Goal: Task Accomplishment & Management: Complete application form

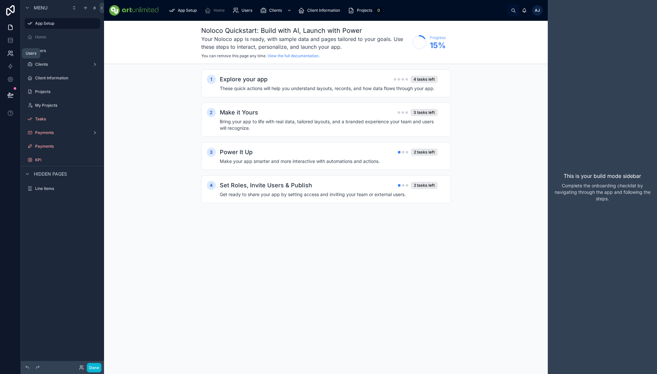
click at [10, 54] on icon at bounding box center [9, 55] width 3 height 2
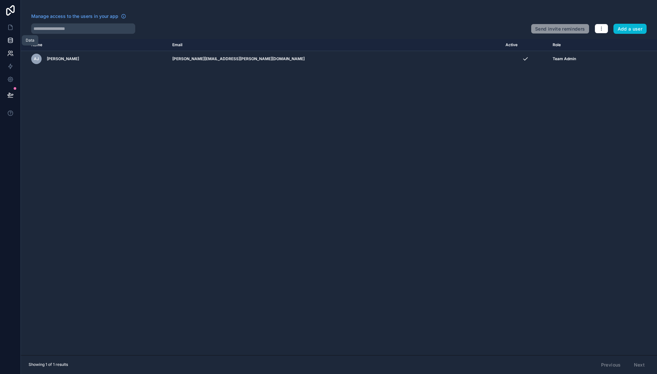
click at [9, 42] on icon at bounding box center [10, 40] width 7 height 7
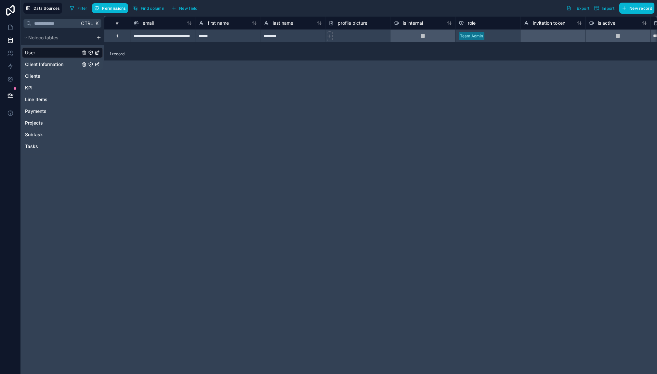
click at [49, 64] on span "Client Information" at bounding box center [44, 64] width 38 height 7
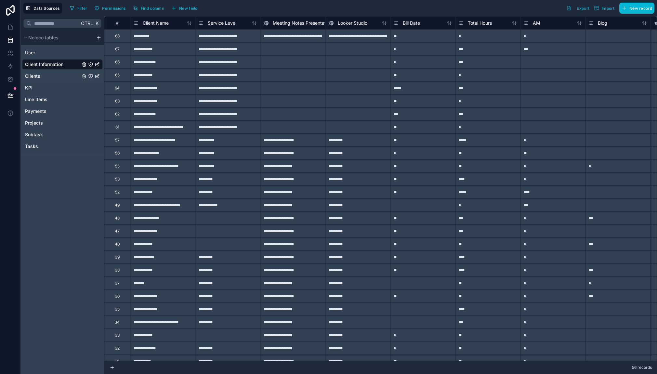
click at [46, 77] on link "Clients" at bounding box center [52, 76] width 55 height 7
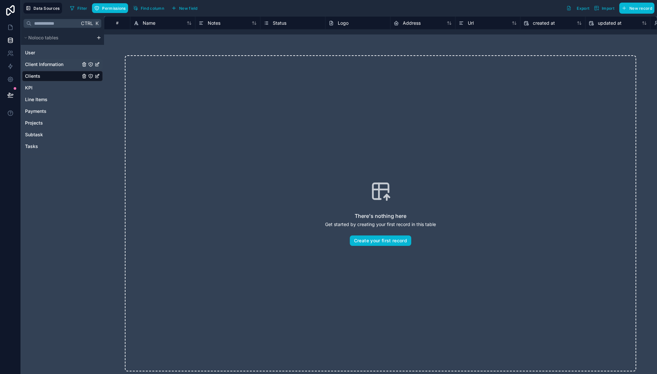
click at [52, 65] on span "Client Information" at bounding box center [44, 64] width 38 height 7
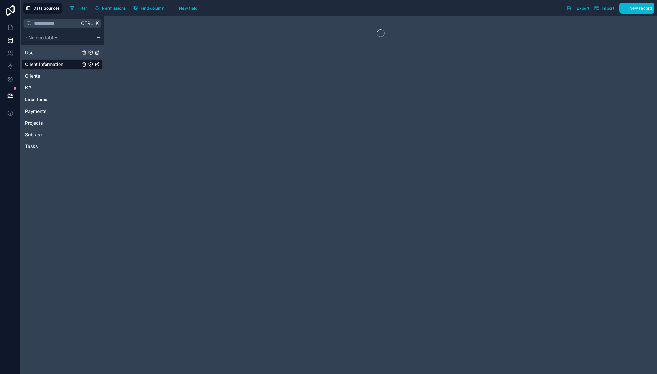
click at [46, 53] on link "User" at bounding box center [52, 52] width 55 height 7
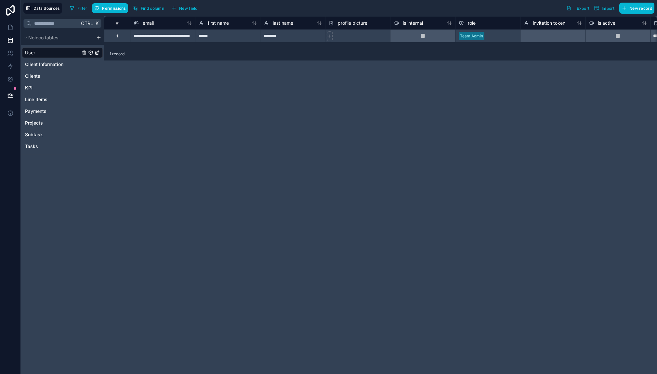
drag, startPoint x: 267, startPoint y: 109, endPoint x: 280, endPoint y: 106, distance: 13.4
click at [267, 109] on div "**********" at bounding box center [380, 195] width 553 height 358
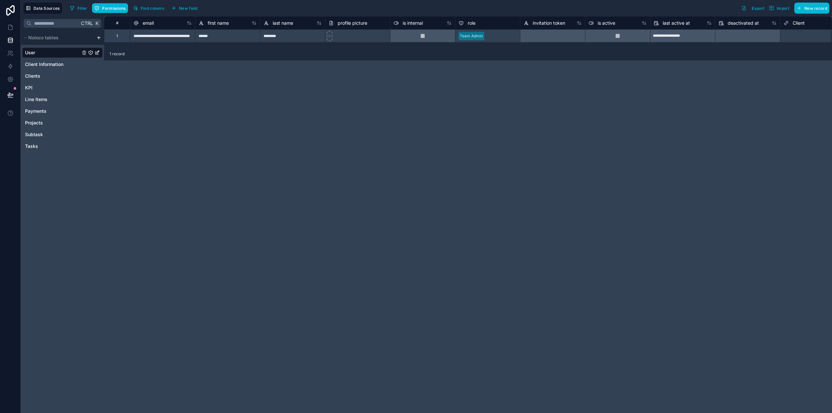
click at [134, 69] on div "**********" at bounding box center [468, 214] width 728 height 397
click at [657, 10] on button "New record" at bounding box center [812, 8] width 35 height 11
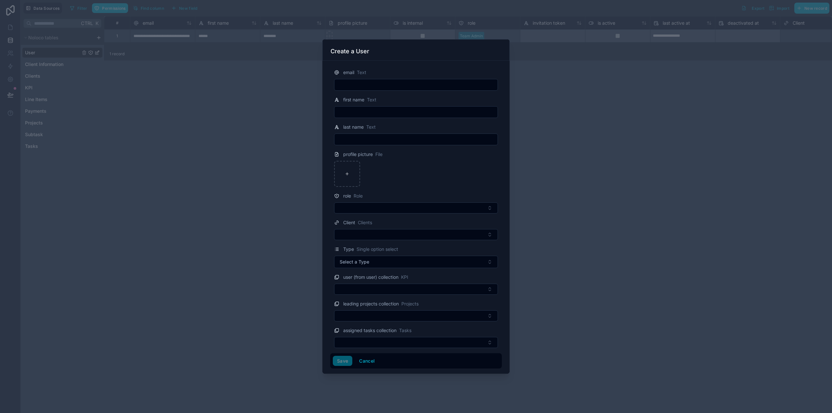
click at [373, 85] on input "text" at bounding box center [416, 84] width 163 height 9
click at [353, 85] on input "text" at bounding box center [416, 84] width 163 height 9
type input "**********"
type input "****"
type input "********"
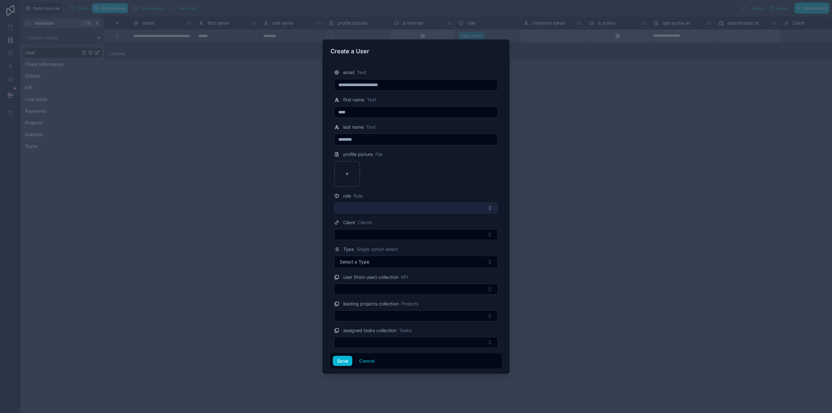
click at [484, 206] on button "Select Button" at bounding box center [416, 208] width 164 height 11
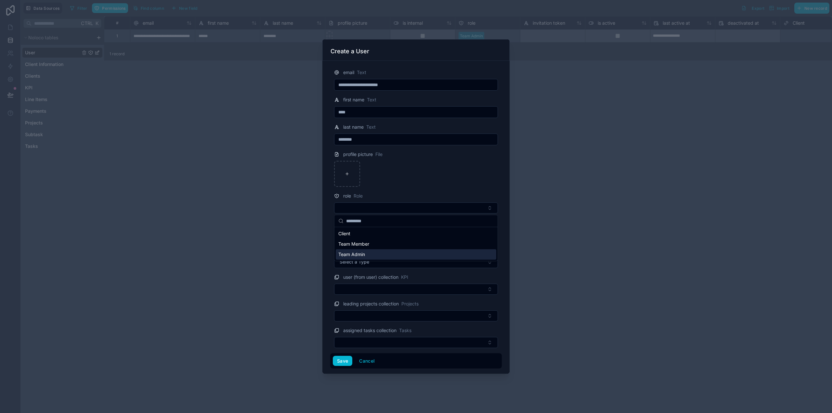
click at [396, 254] on div "Team Admin" at bounding box center [416, 254] width 161 height 10
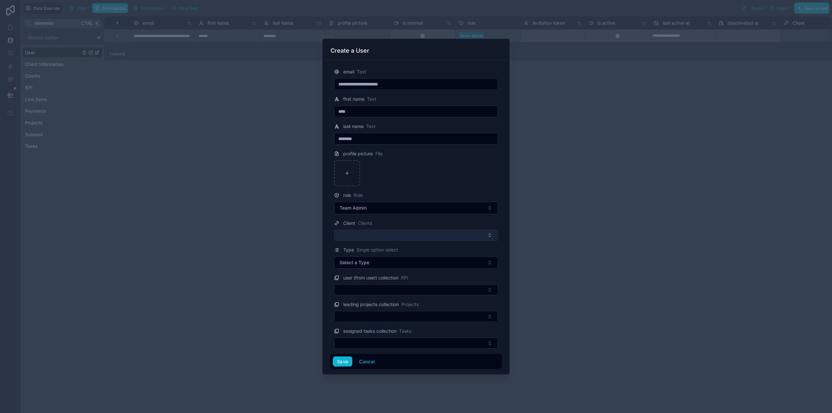
click at [432, 234] on button "Select Button" at bounding box center [416, 235] width 164 height 11
click at [416, 233] on button "Select Button" at bounding box center [416, 235] width 164 height 11
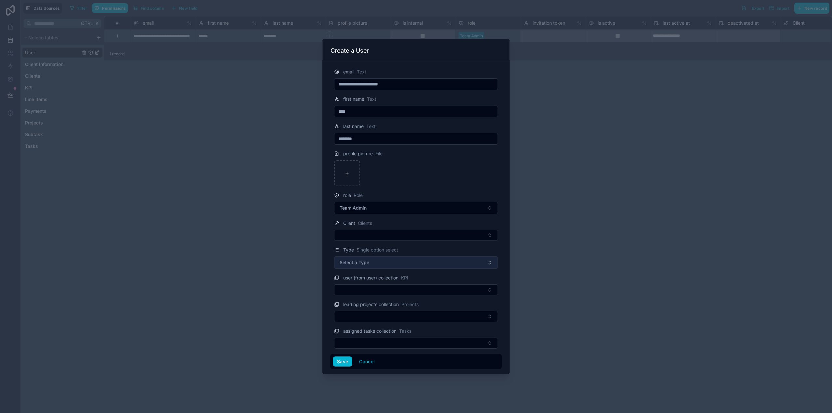
click at [411, 264] on button "Select a Type" at bounding box center [416, 263] width 164 height 12
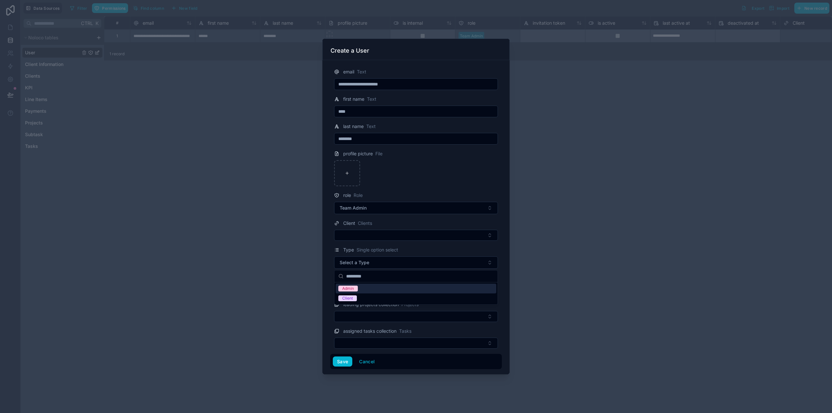
click at [377, 289] on div "Admin" at bounding box center [416, 289] width 161 height 10
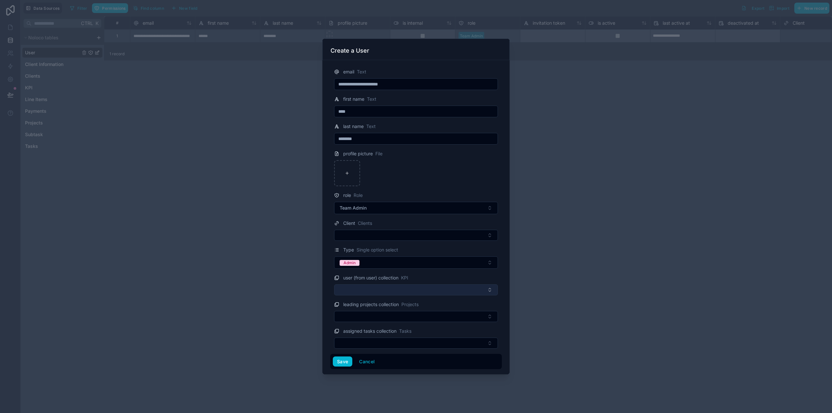
click at [394, 287] on button "Select Button" at bounding box center [416, 290] width 164 height 11
click at [393, 288] on button "Select Button" at bounding box center [416, 290] width 164 height 11
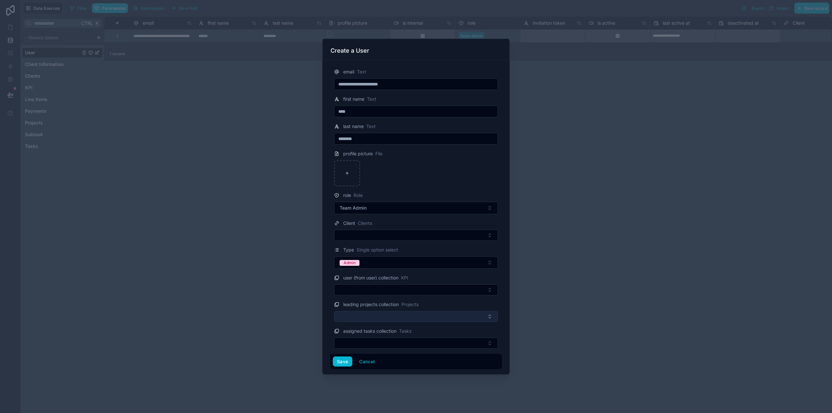
click at [398, 315] on button "Select Button" at bounding box center [416, 316] width 164 height 11
click at [399, 316] on button "Select Button" at bounding box center [416, 316] width 164 height 11
click at [341, 364] on button "Save" at bounding box center [343, 362] width 20 height 10
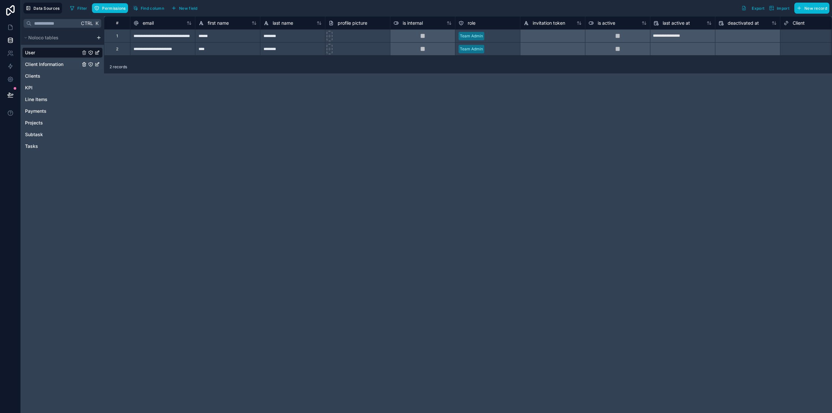
click at [53, 64] on span "Client Information" at bounding box center [44, 64] width 38 height 7
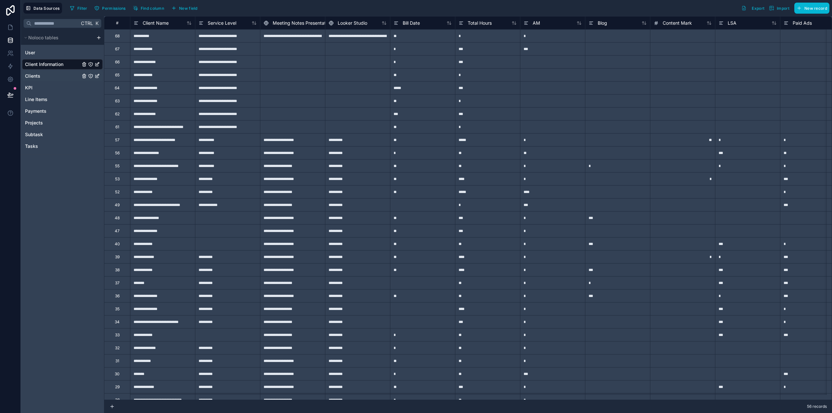
click at [43, 78] on link "Clients" at bounding box center [52, 76] width 55 height 7
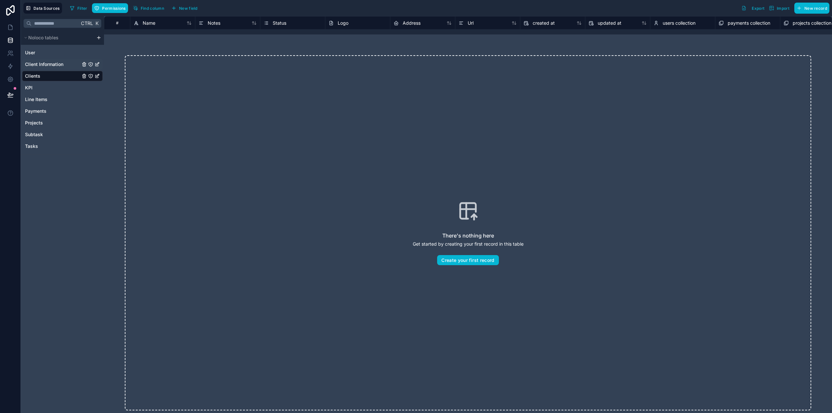
click at [50, 63] on span "Client Information" at bounding box center [44, 64] width 38 height 7
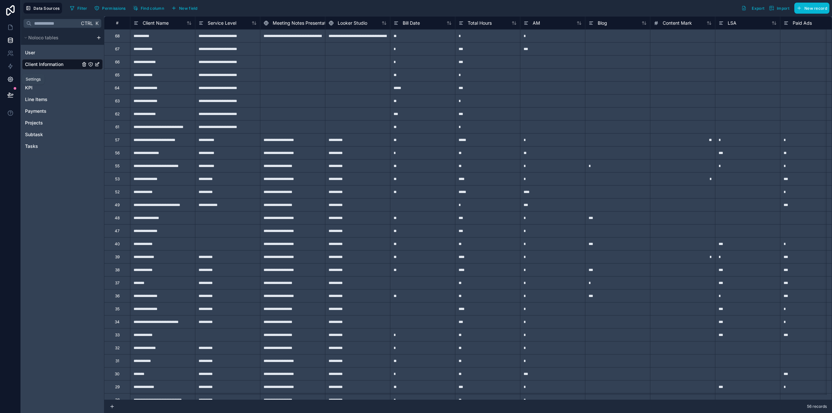
click at [10, 80] on icon at bounding box center [10, 80] width 2 height 2
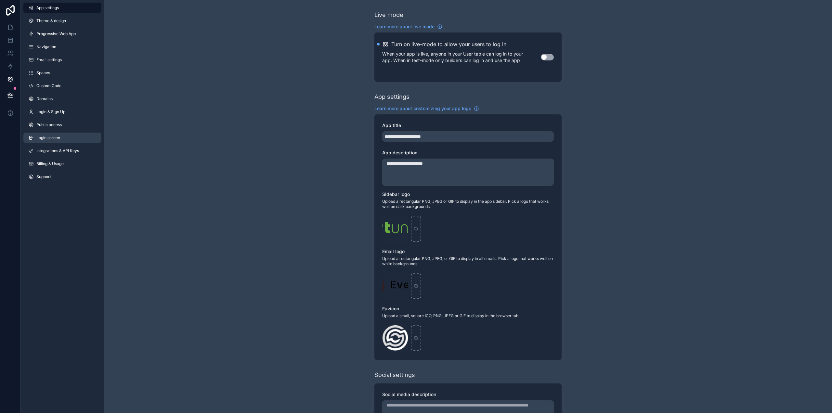
click at [49, 138] on span "Login screen" at bounding box center [48, 137] width 24 height 5
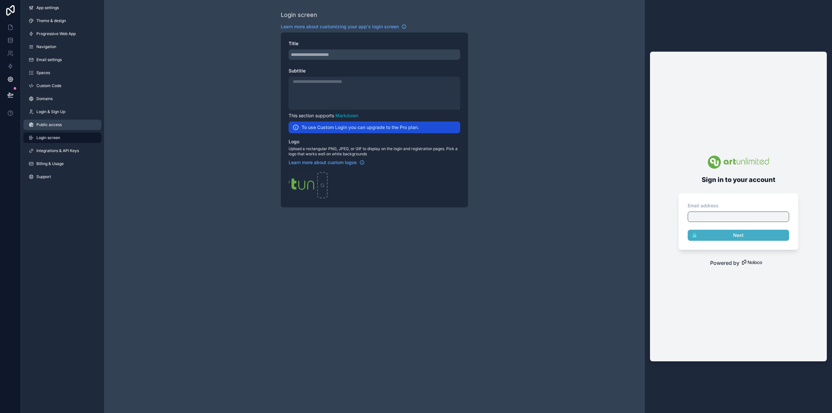
click at [48, 124] on span "Public access" at bounding box center [48, 124] width 25 height 5
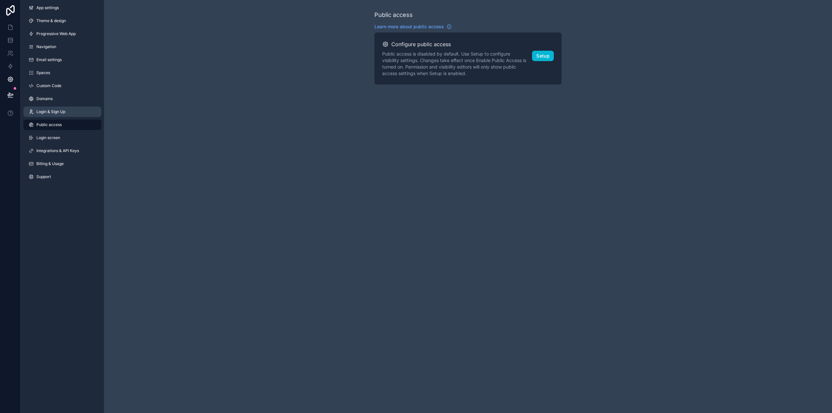
click at [48, 113] on span "Login & Sign Up" at bounding box center [50, 111] width 29 height 5
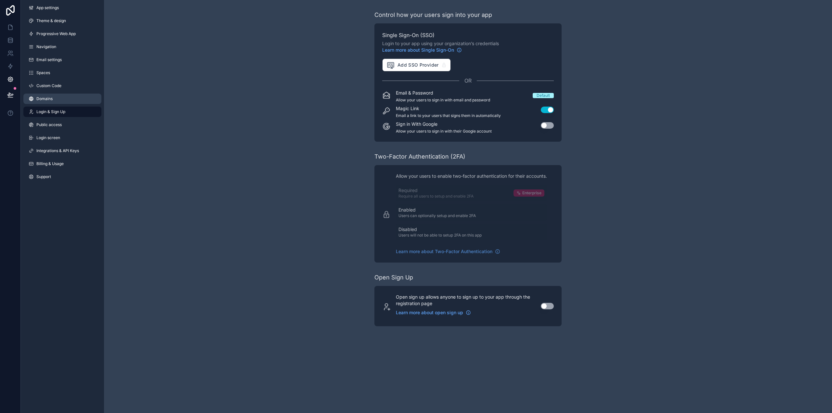
click at [49, 102] on link "Domains" at bounding box center [62, 99] width 78 height 10
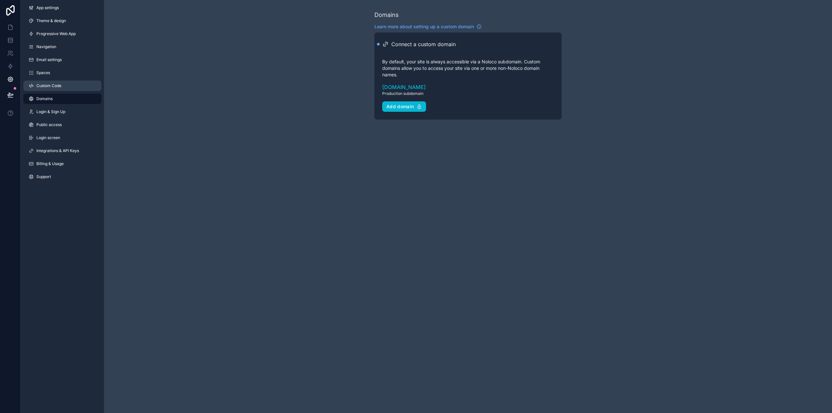
click at [49, 89] on link "Custom Code" at bounding box center [62, 86] width 78 height 10
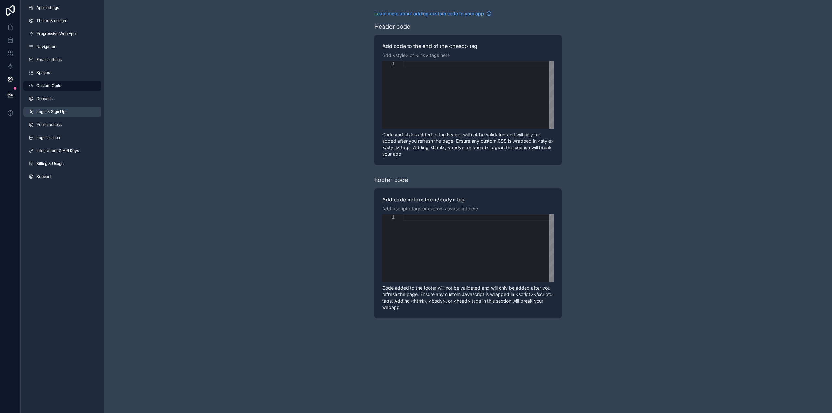
click at [57, 110] on span "Login & Sign Up" at bounding box center [50, 111] width 29 height 5
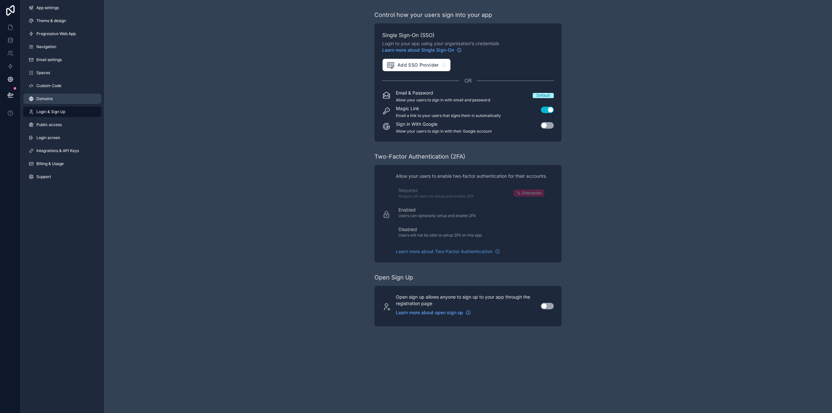
click at [50, 98] on span "Domains" at bounding box center [44, 98] width 16 height 5
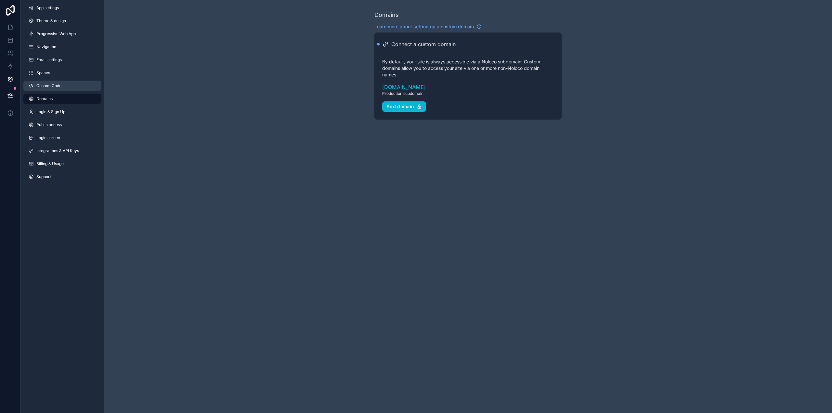
click at [55, 86] on span "Custom Code" at bounding box center [48, 85] width 25 height 5
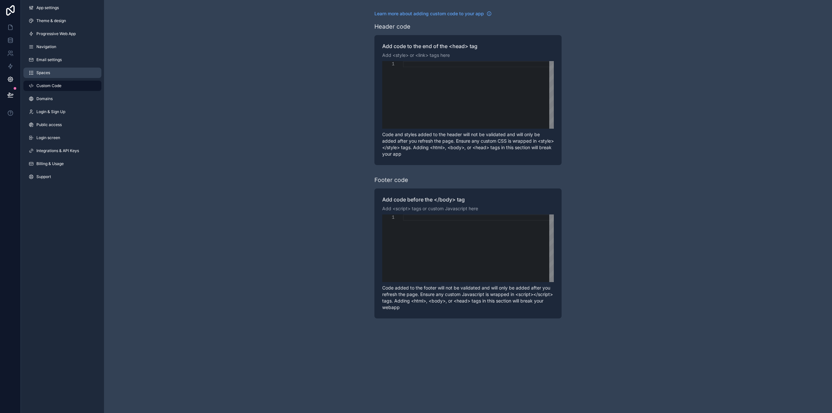
click at [52, 75] on link "Spaces" at bounding box center [62, 73] width 78 height 10
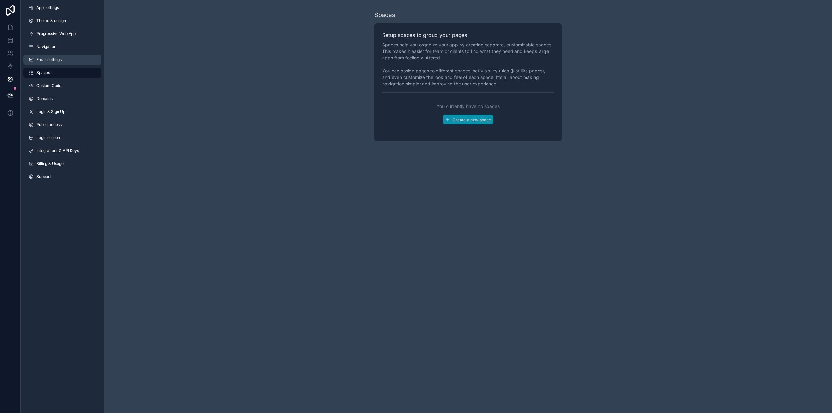
click at [56, 60] on span "Email settings" at bounding box center [48, 59] width 25 height 5
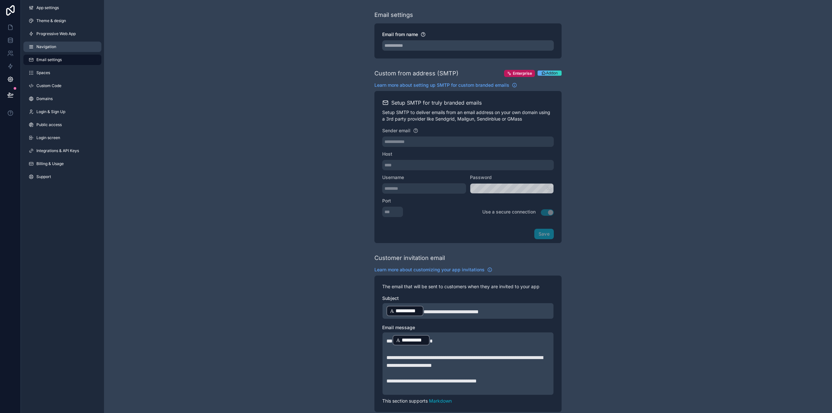
click at [56, 49] on link "Navigation" at bounding box center [62, 47] width 78 height 10
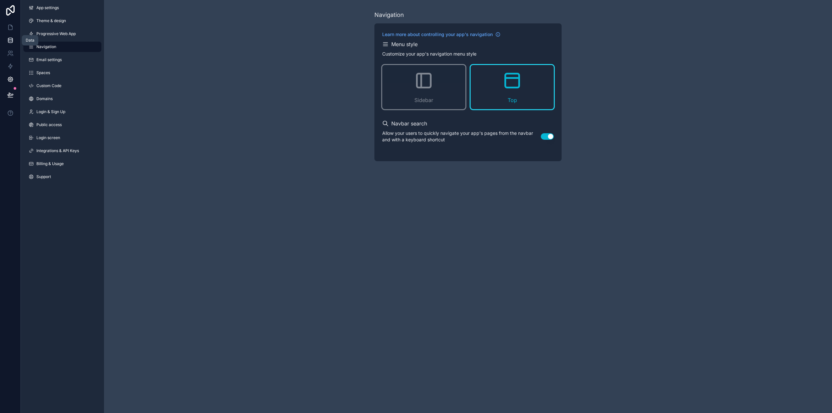
click at [9, 41] on icon at bounding box center [10, 40] width 4 height 3
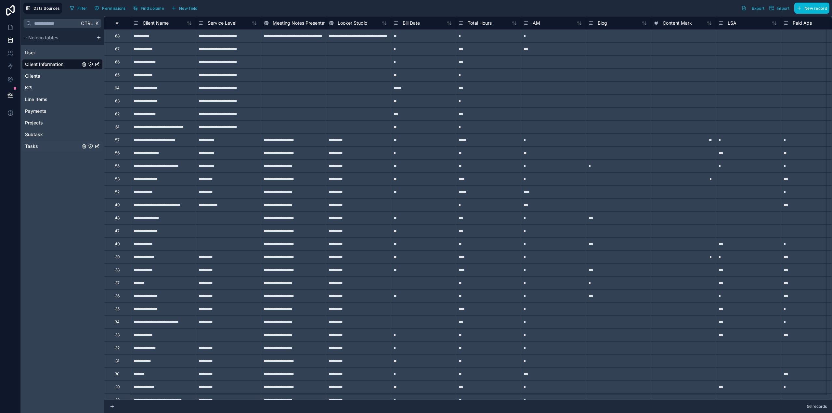
click at [38, 147] on link "Tasks" at bounding box center [52, 146] width 55 height 7
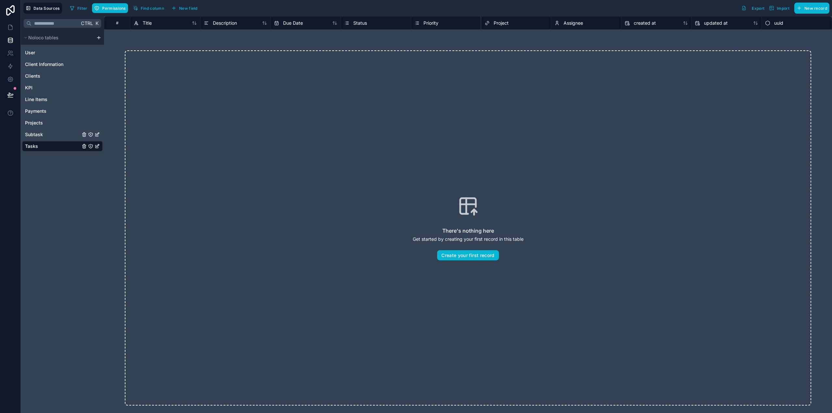
click at [46, 134] on link "Subtask" at bounding box center [52, 134] width 55 height 7
click at [46, 123] on link "Projects" at bounding box center [52, 123] width 55 height 7
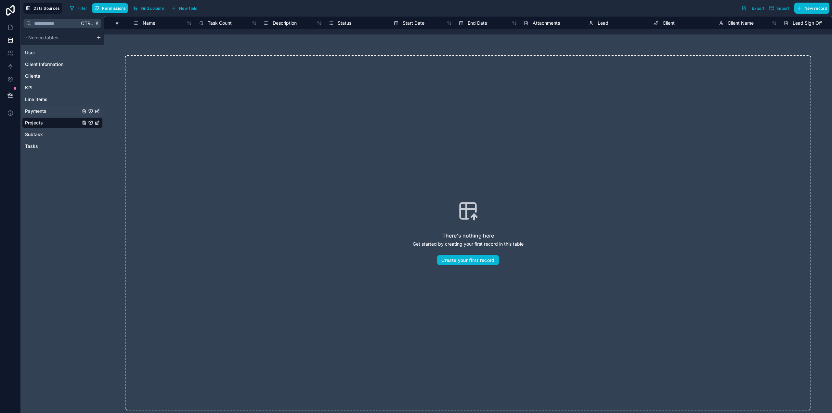
click at [49, 112] on link "Payments" at bounding box center [52, 111] width 55 height 7
click at [46, 99] on span "Line Items" at bounding box center [36, 99] width 22 height 7
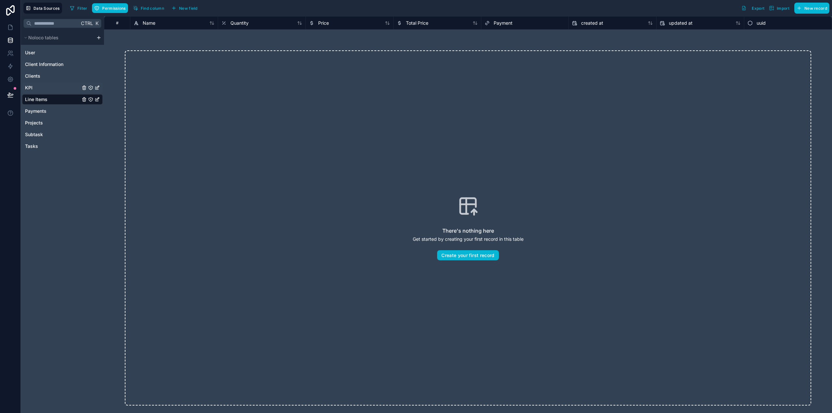
click at [40, 89] on link "KPI" at bounding box center [52, 88] width 55 height 7
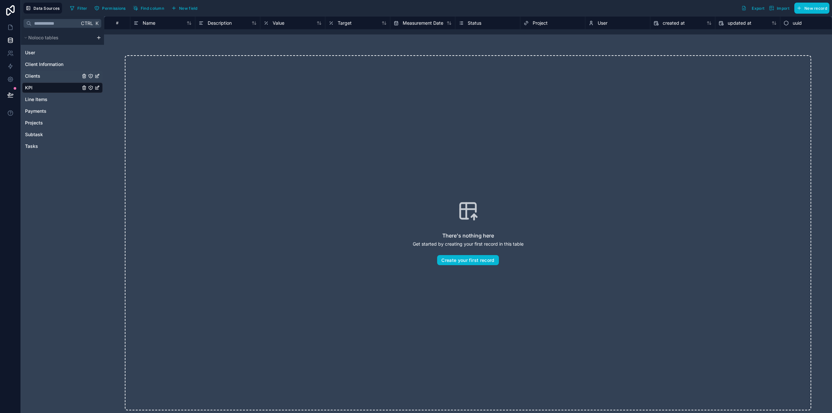
click at [45, 79] on div "Clients" at bounding box center [62, 76] width 81 height 10
click at [43, 74] on link "Clients" at bounding box center [52, 76] width 55 height 7
drag, startPoint x: 47, startPoint y: 64, endPoint x: 48, endPoint y: 59, distance: 5.3
click at [46, 64] on span "Client Information" at bounding box center [44, 64] width 38 height 7
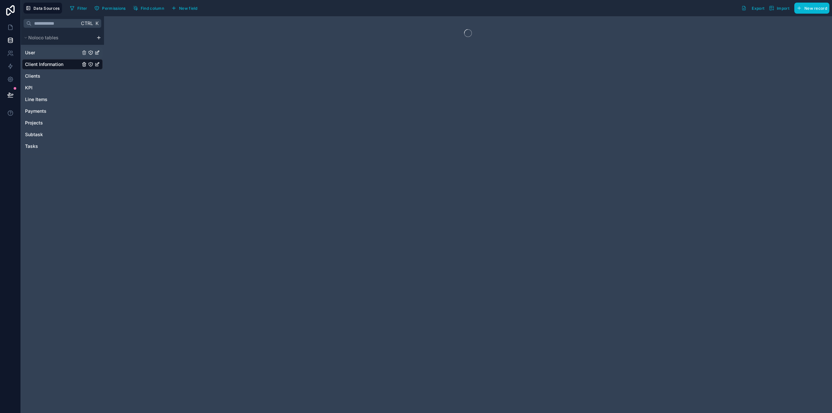
click at [45, 53] on link "User" at bounding box center [52, 52] width 55 height 7
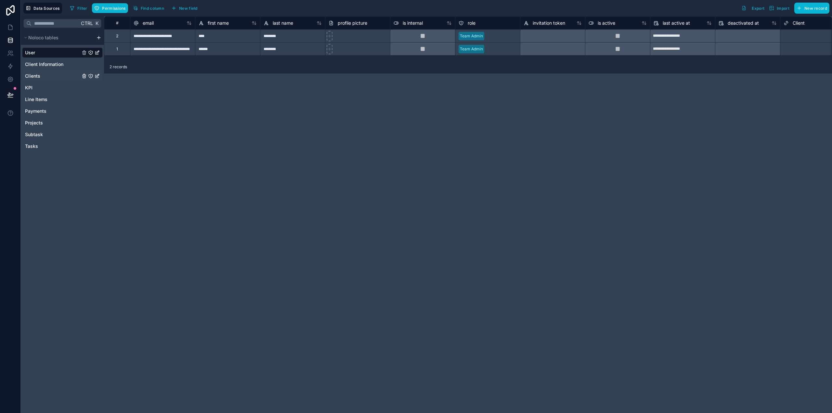
click at [41, 75] on link "Clients" at bounding box center [52, 76] width 55 height 7
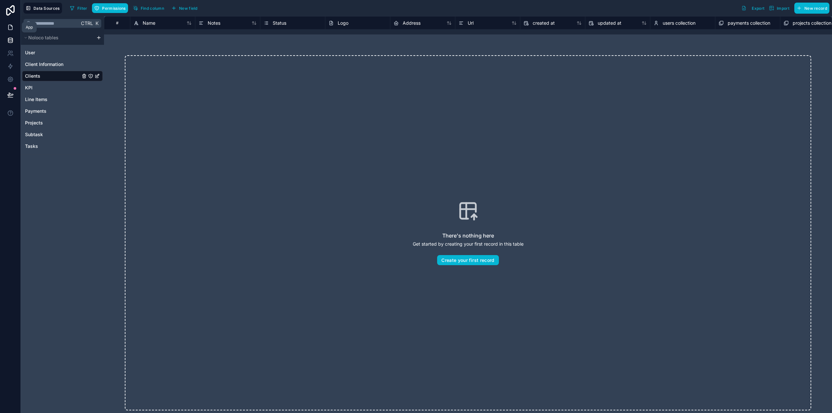
click at [10, 30] on icon at bounding box center [10, 27] width 7 height 7
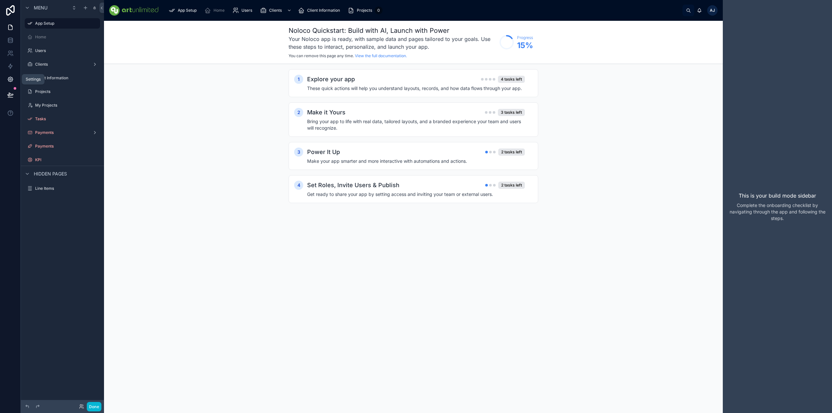
click at [9, 81] on icon at bounding box center [10, 79] width 5 height 5
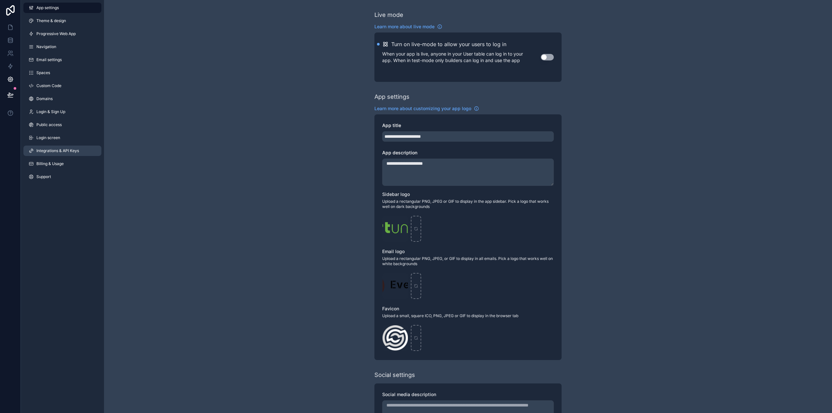
click at [60, 149] on span "Integrations & API Keys" at bounding box center [57, 150] width 43 height 5
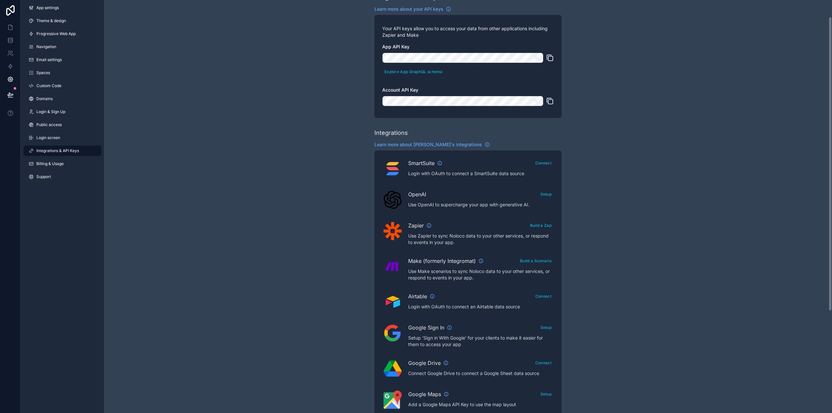
scroll to position [16, 0]
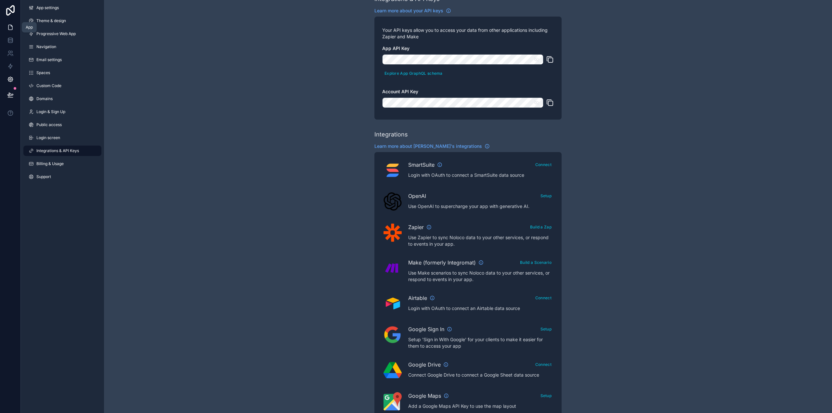
click at [12, 28] on icon at bounding box center [10, 27] width 7 height 7
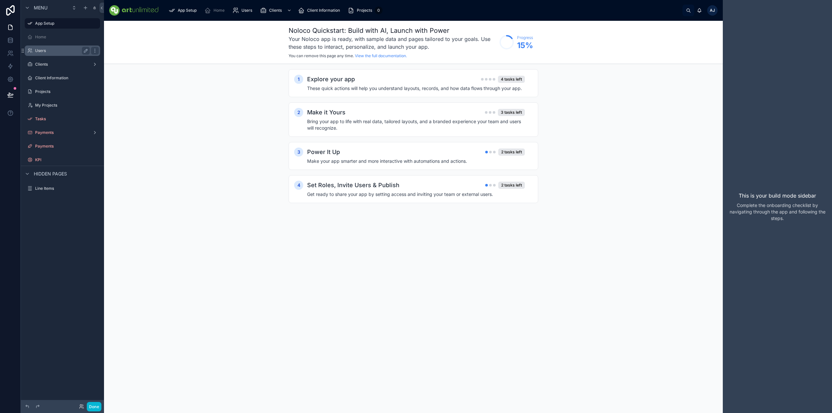
click at [47, 50] on label "Users" at bounding box center [61, 50] width 52 height 5
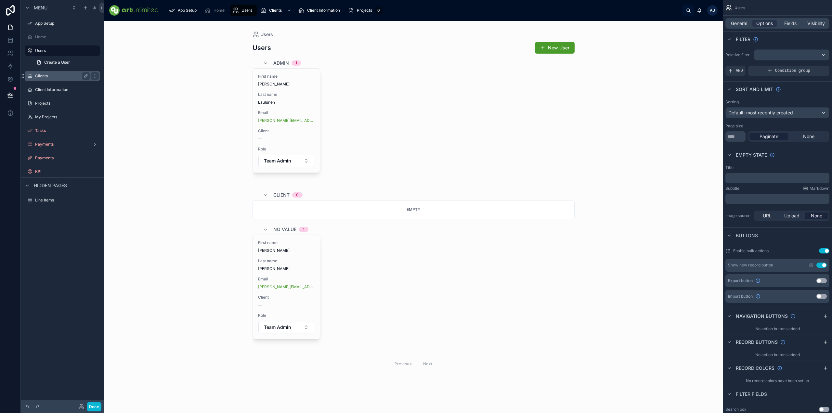
click at [46, 78] on label "Clients" at bounding box center [61, 75] width 52 height 5
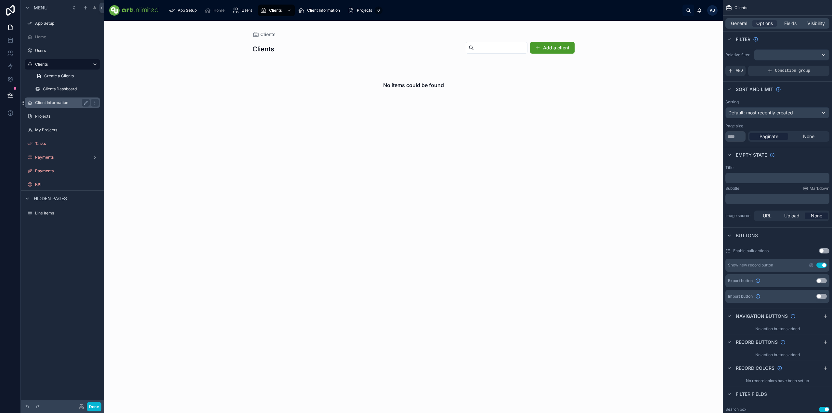
click at [54, 105] on label "Client Information" at bounding box center [61, 102] width 52 height 5
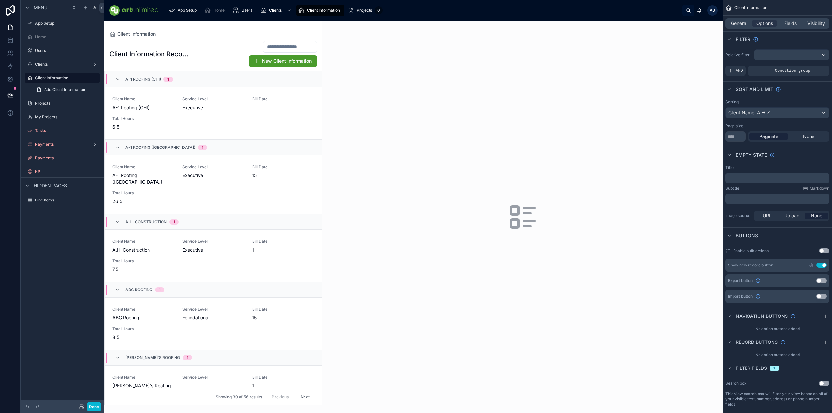
click at [140, 110] on div at bounding box center [213, 213] width 218 height 384
click at [174, 109] on div "Client Name A-1 Roofing (CHI) Service Level Executive Bill Date -- Total Hours …" at bounding box center [214, 114] width 202 height 34
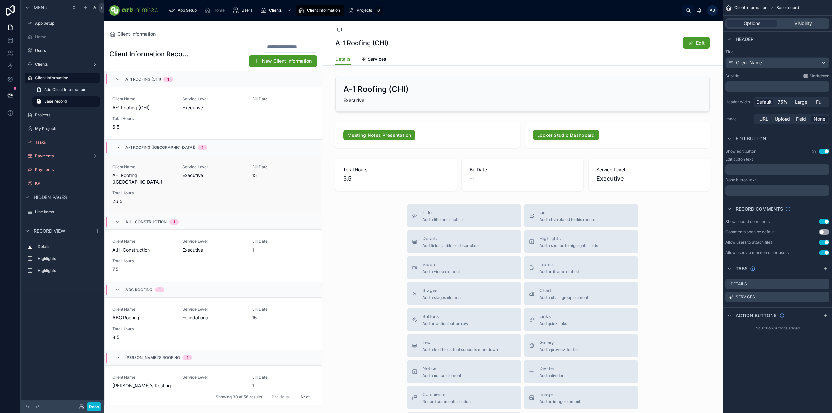
click at [175, 179] on div "Client Name A-1 Roofing ([GEOGRAPHIC_DATA]) Service Level Executive Bill Date 1…" at bounding box center [214, 185] width 202 height 40
click at [46, 63] on label "Clients" at bounding box center [61, 64] width 52 height 5
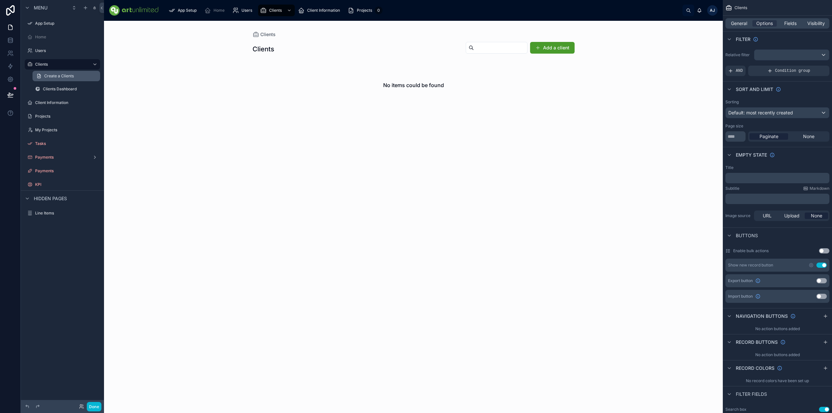
click at [52, 75] on span "Create a Clients" at bounding box center [59, 75] width 30 height 5
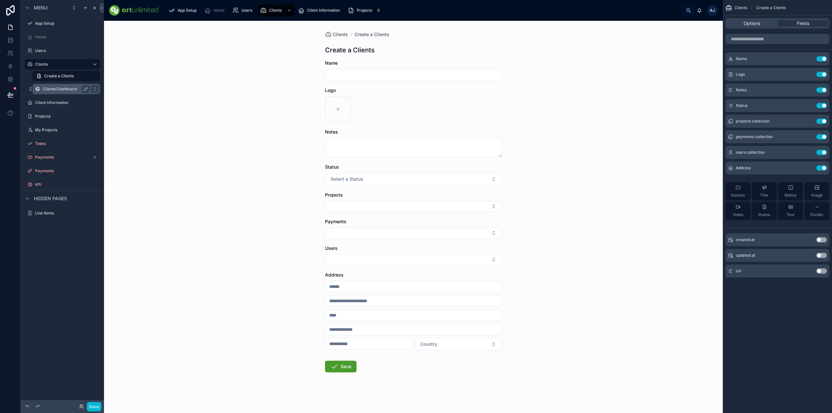
click at [54, 89] on label "Clients Dashboard" at bounding box center [65, 88] width 44 height 5
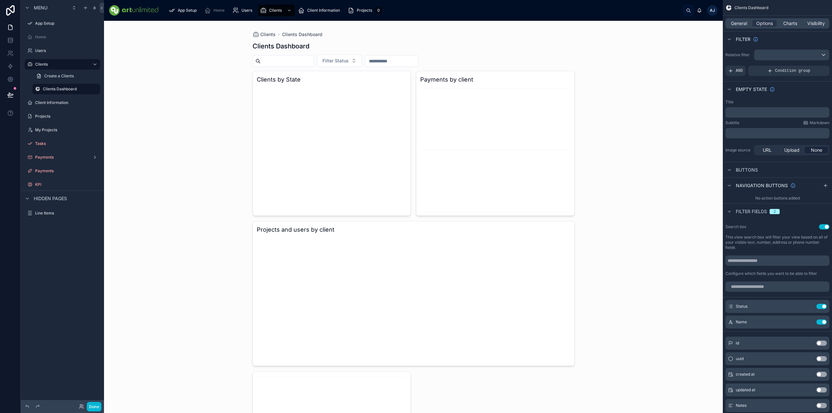
click at [310, 149] on div at bounding box center [413, 273] width 333 height 505
click at [320, 130] on icon "chart" at bounding box center [332, 149] width 150 height 125
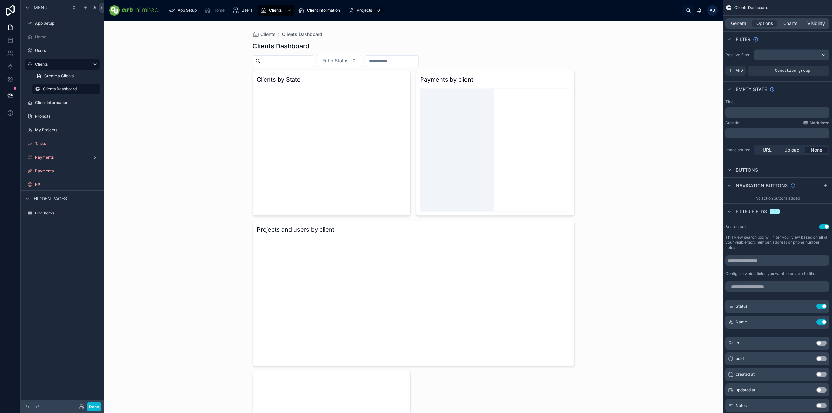
click at [457, 119] on icon "chart" at bounding box center [495, 149] width 150 height 125
click at [455, 138] on icon "chart" at bounding box center [495, 149] width 150 height 125
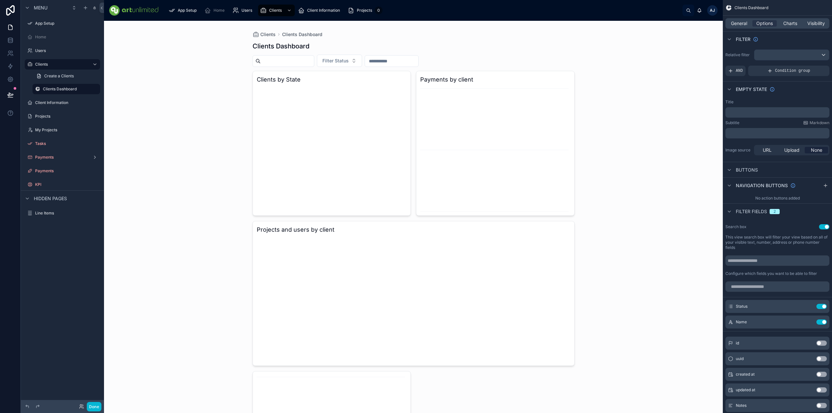
click at [310, 131] on icon "chart" at bounding box center [332, 149] width 150 height 125
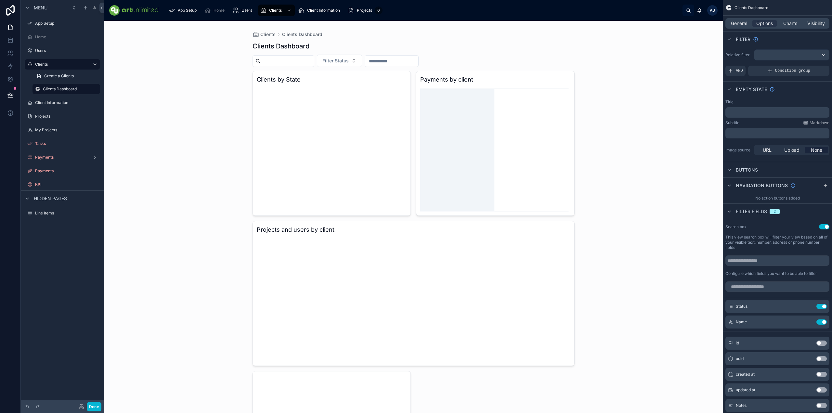
click at [456, 136] on icon "chart" at bounding box center [495, 149] width 150 height 125
click at [473, 153] on icon "chart" at bounding box center [495, 149] width 150 height 125
click at [473, 157] on icon "chart" at bounding box center [495, 149] width 150 height 125
drag, startPoint x: 475, startPoint y: 158, endPoint x: 487, endPoint y: 156, distance: 11.9
click at [475, 158] on icon "chart" at bounding box center [495, 149] width 150 height 125
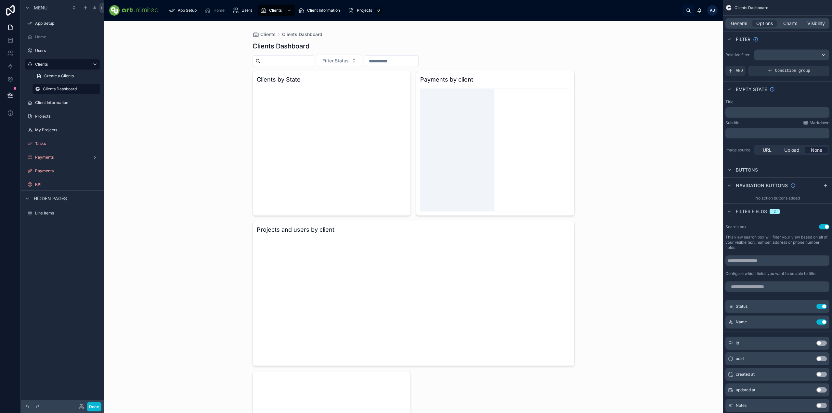
click at [514, 158] on icon "chart" at bounding box center [495, 149] width 150 height 125
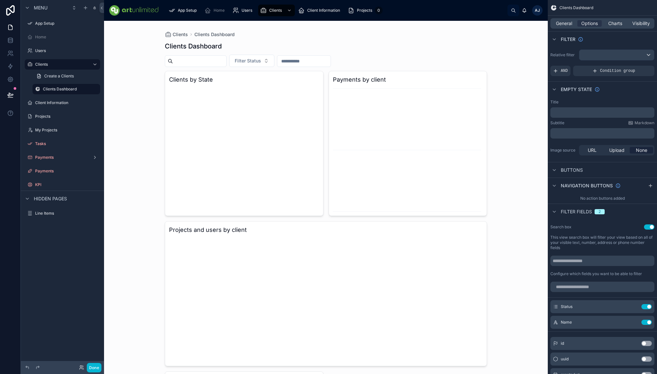
drag, startPoint x: 349, startPoint y: 278, endPoint x: 347, endPoint y: 274, distance: 4.0
click at [350, 277] on icon "chart" at bounding box center [326, 299] width 314 height 125
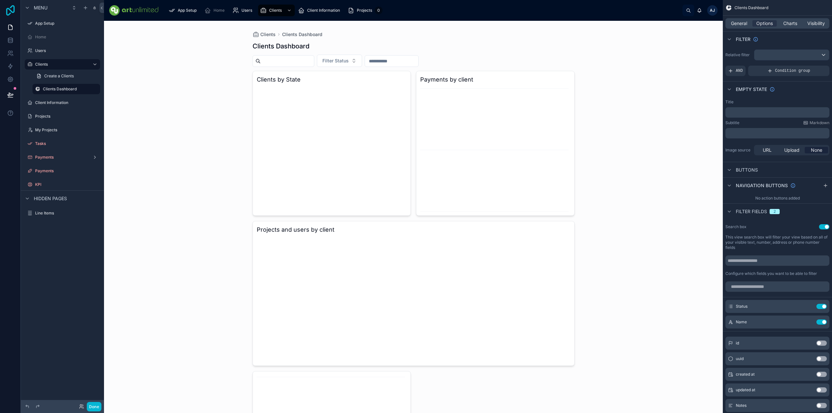
click at [11, 12] on icon at bounding box center [10, 10] width 13 height 10
